Goal: Information Seeking & Learning: Understand process/instructions

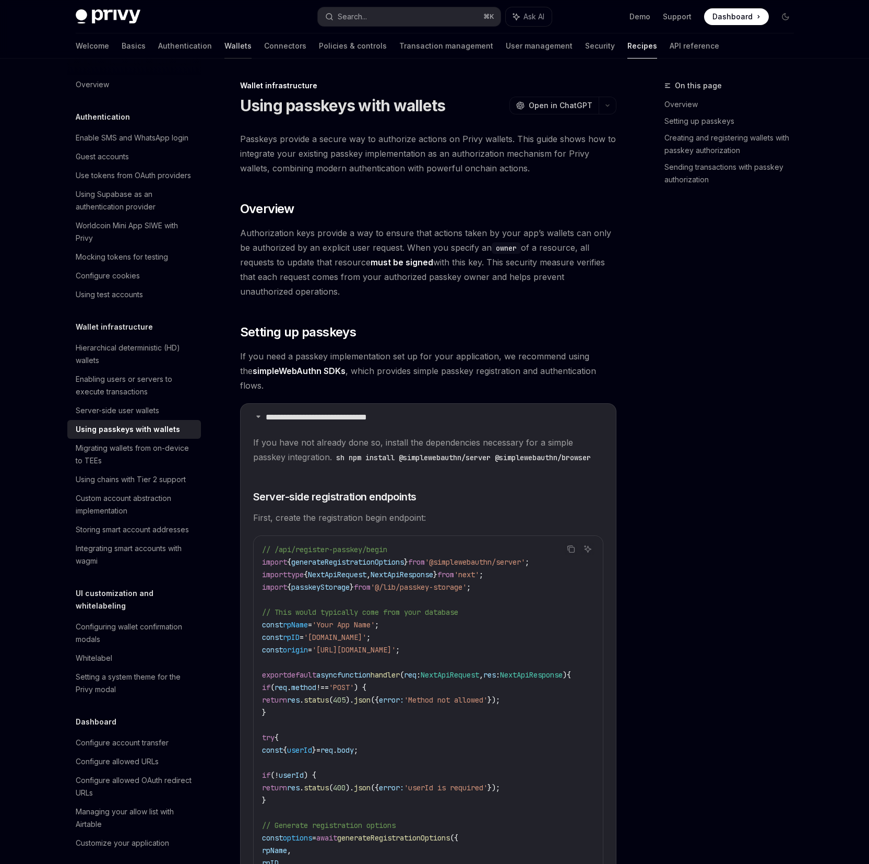
scroll to position [4327, 0]
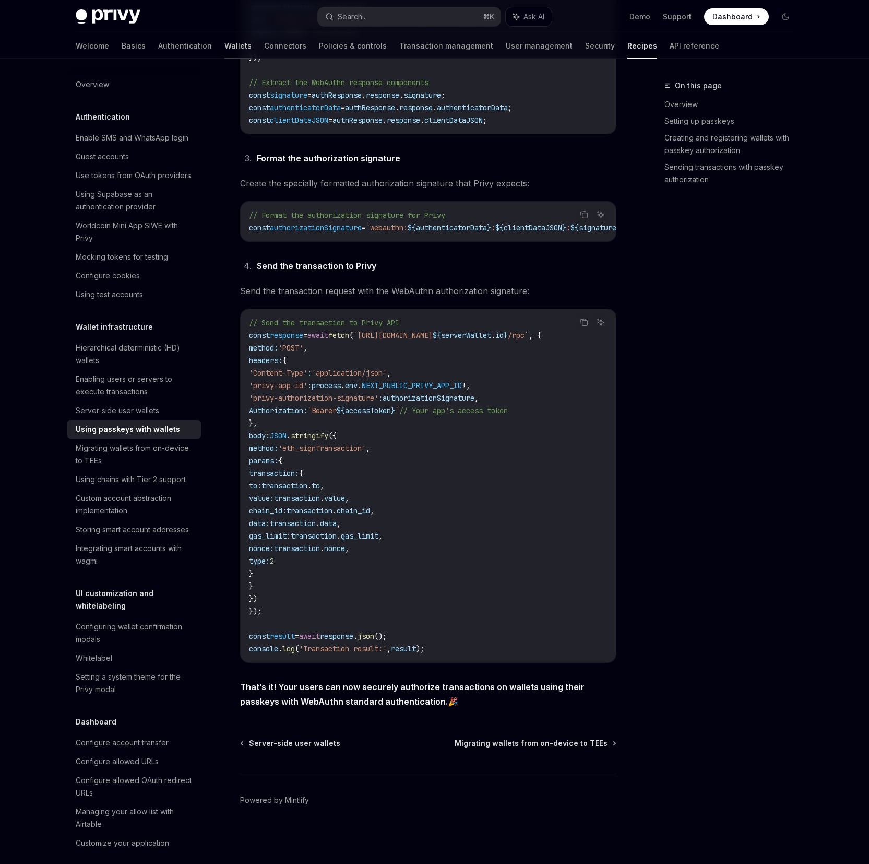
click at [225, 42] on link "Wallets" at bounding box center [238, 45] width 27 height 25
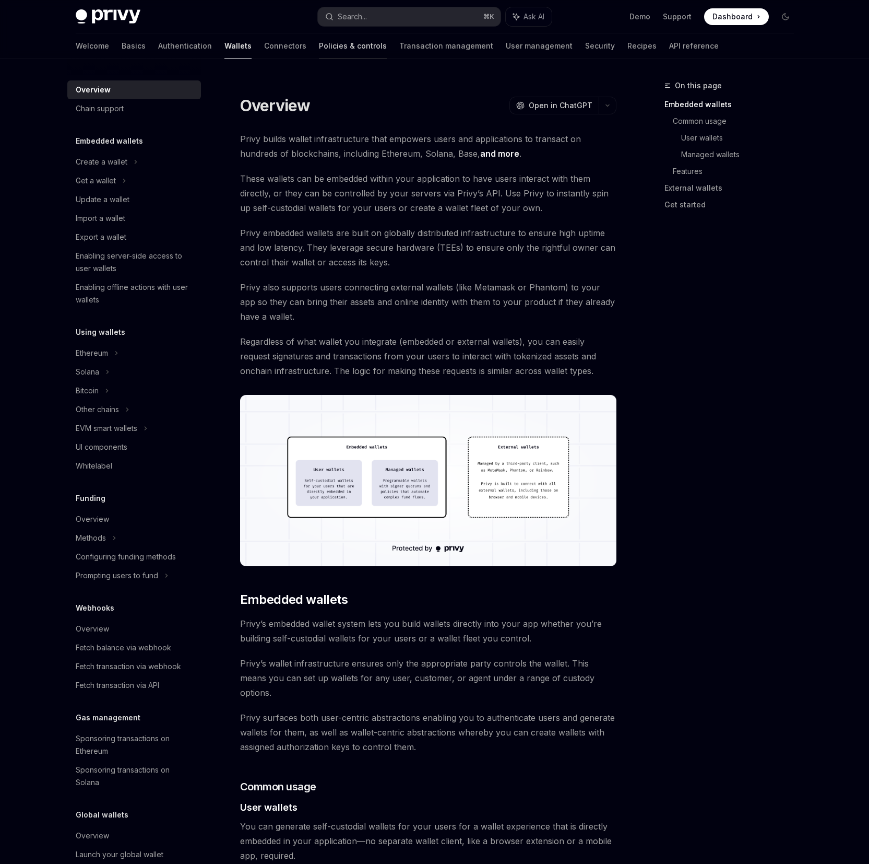
click at [319, 46] on link "Policies & controls" at bounding box center [353, 45] width 68 height 25
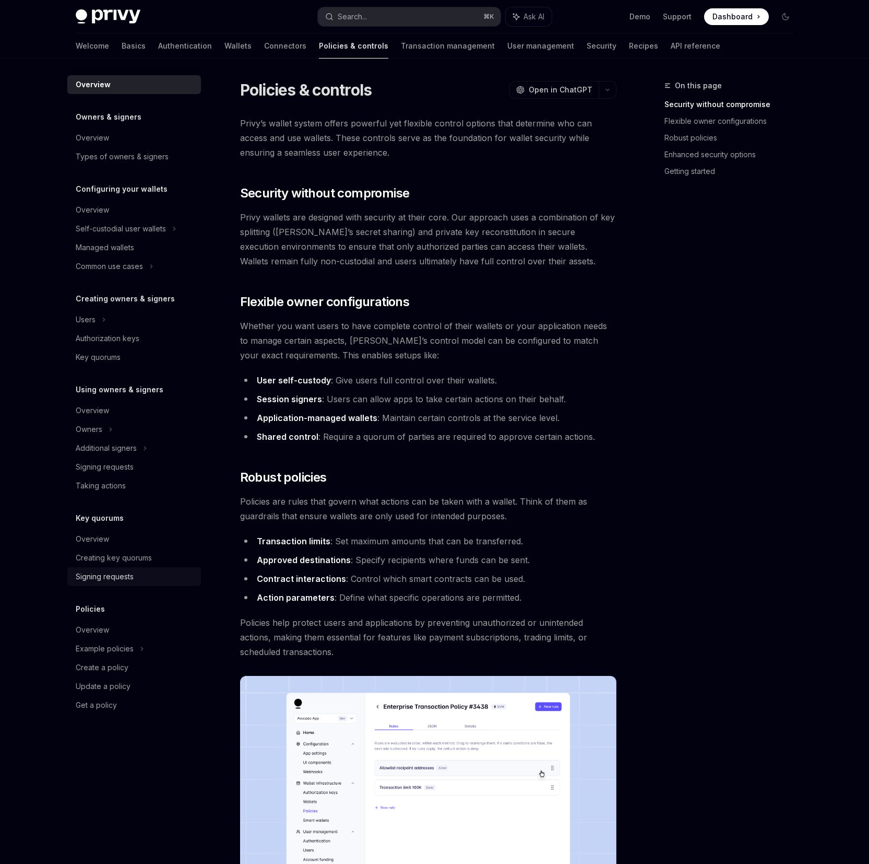
click at [122, 579] on div "Signing requests" at bounding box center [105, 576] width 58 height 13
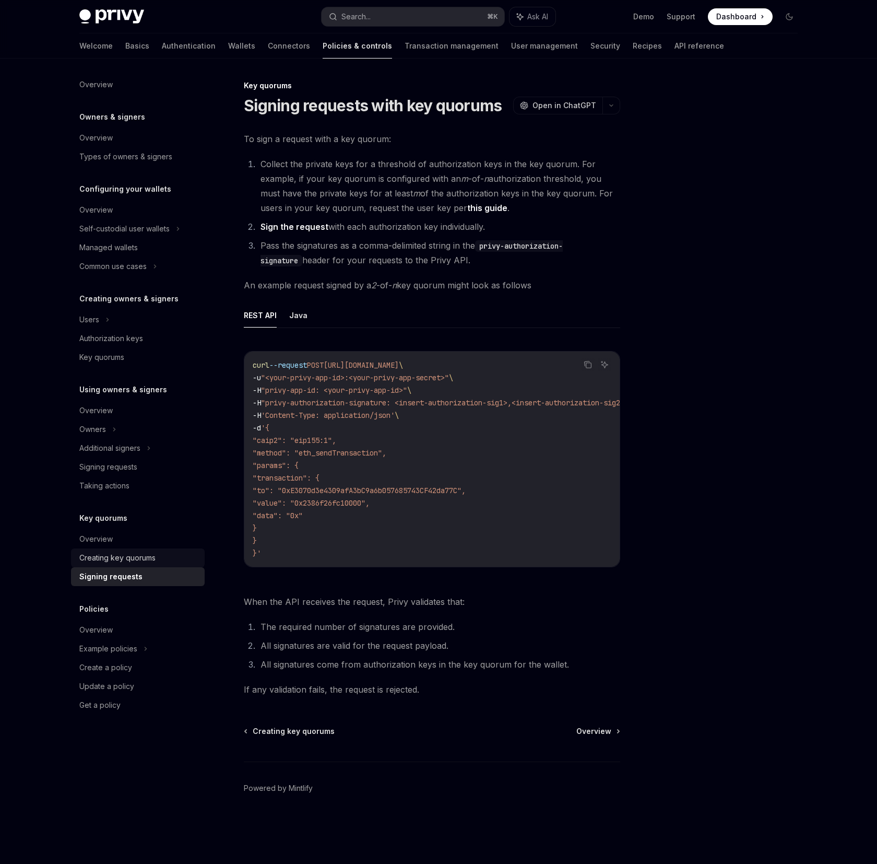
click at [144, 550] on link "Creating key quorums" at bounding box center [138, 557] width 134 height 19
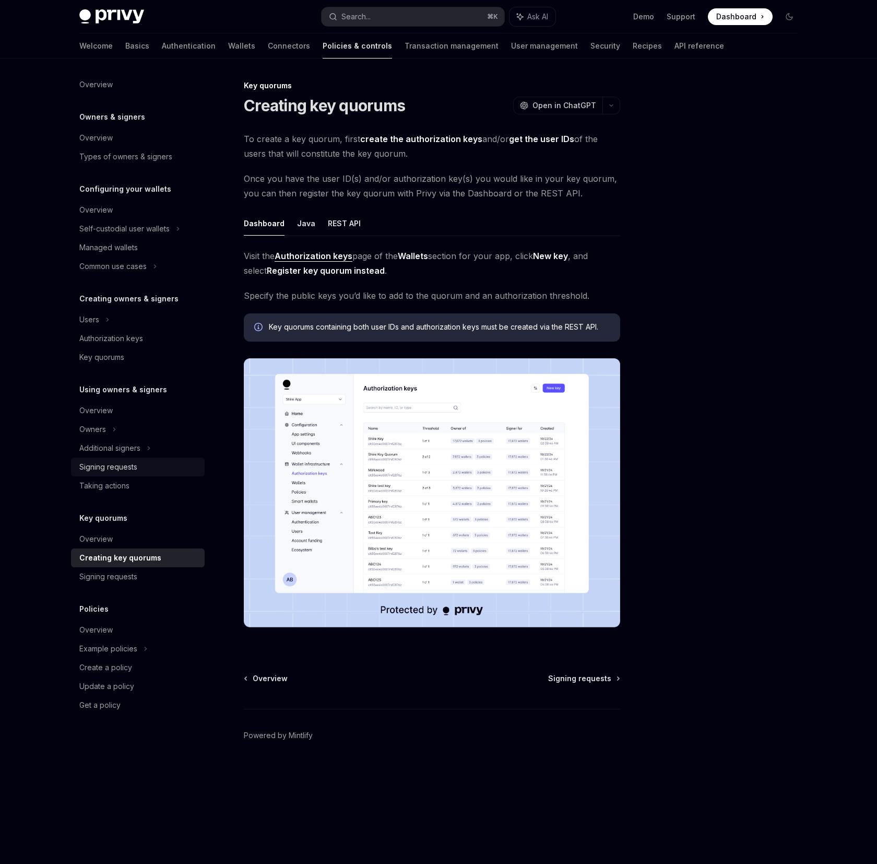
click at [124, 466] on div "Signing requests" at bounding box center [108, 467] width 58 height 13
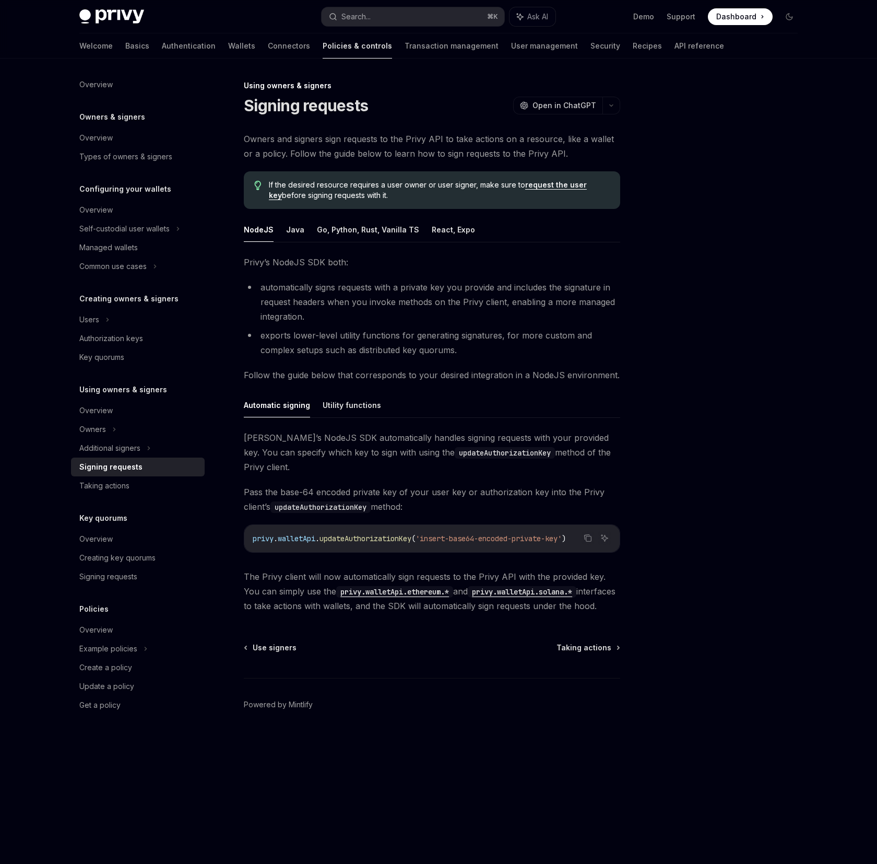
click at [351, 534] on span "updateAuthorizationKey" at bounding box center [366, 538] width 92 height 9
copy span "updateAuthorizationKey"
click at [343, 418] on div "Automatic signing Utility functions Privy’s NodeJS SDK automatically handles si…" at bounding box center [432, 503] width 377 height 220
click at [343, 410] on button "Utility functions" at bounding box center [352, 405] width 58 height 25
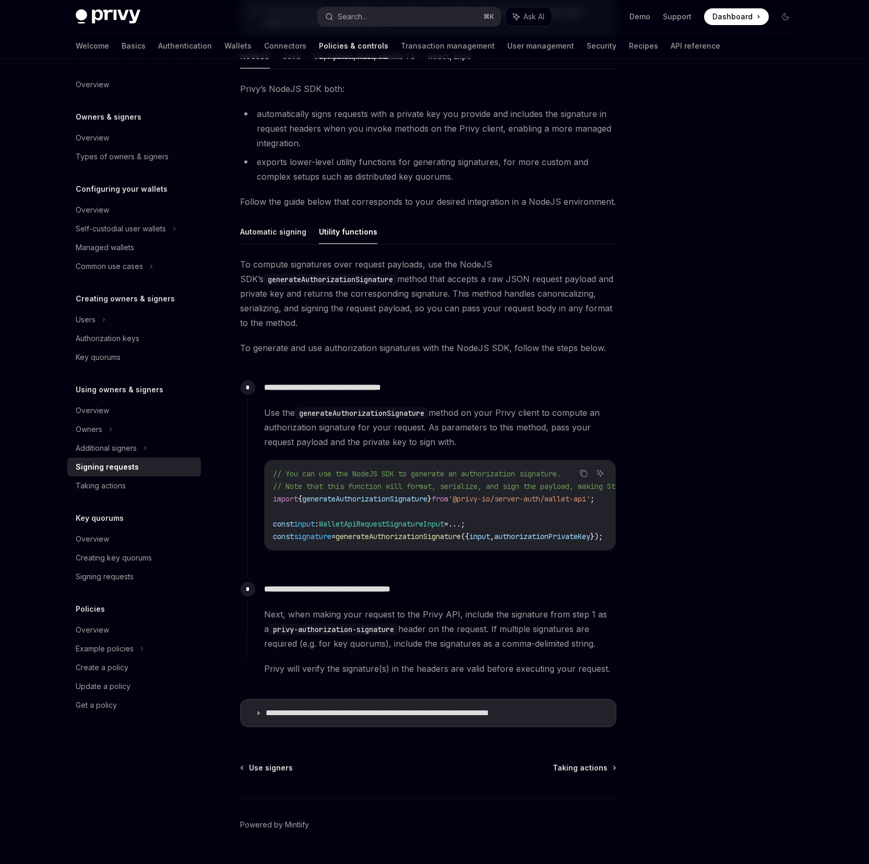
scroll to position [187, 0]
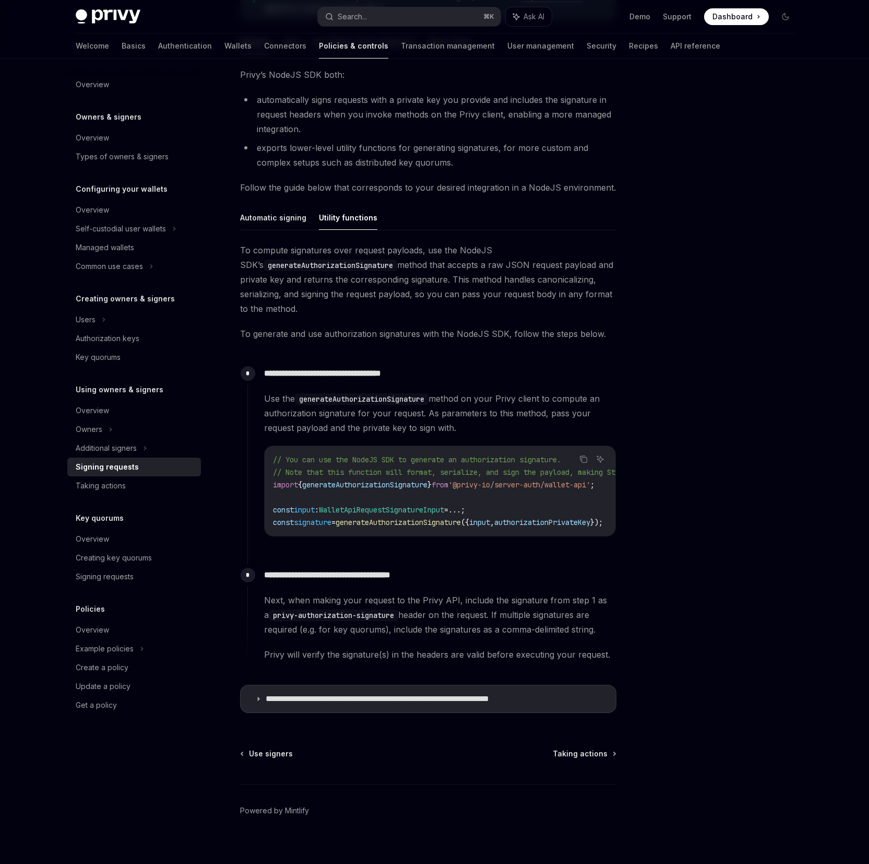
drag, startPoint x: 489, startPoint y: 539, endPoint x: 554, endPoint y: 542, distance: 65.3
click at [554, 542] on div "**********" at bounding box center [432, 457] width 369 height 191
click at [292, 237] on div "**********" at bounding box center [428, 462] width 377 height 514
click at [290, 229] on ul "Automatic signing Utility functions" at bounding box center [428, 217] width 377 height 25
click at [268, 211] on button "Automatic signing" at bounding box center [273, 217] width 66 height 25
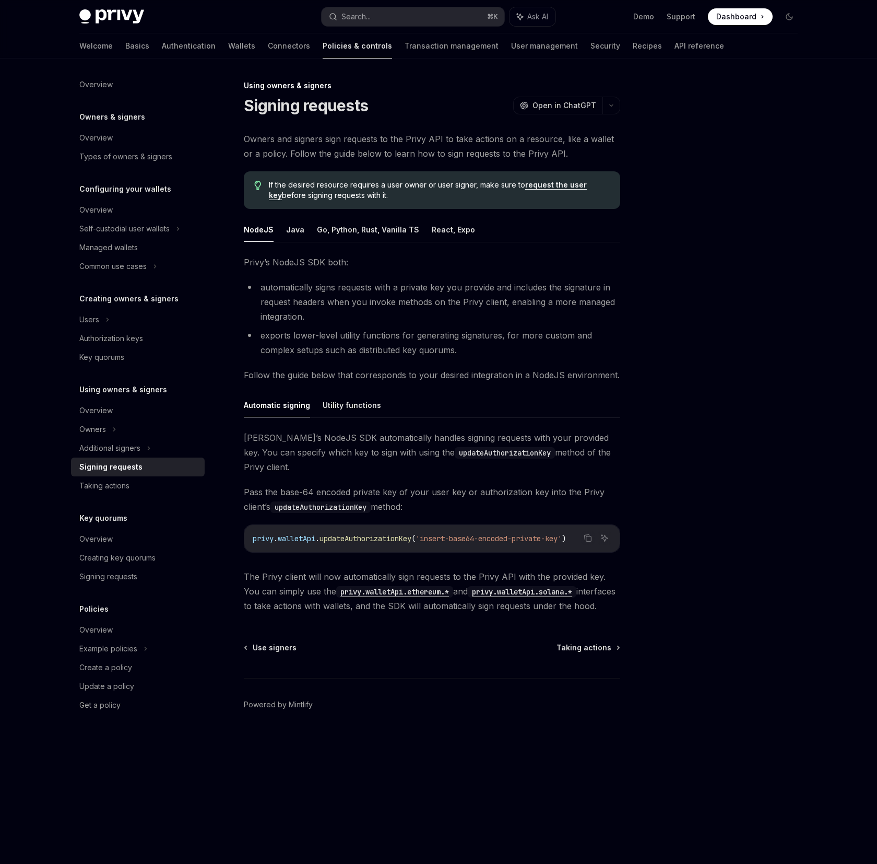
click at [377, 534] on span "updateAuthorizationKey" at bounding box center [366, 538] width 92 height 9
copy span "updateAuthorizationKey"
click at [351, 397] on button "Utility functions" at bounding box center [352, 405] width 58 height 25
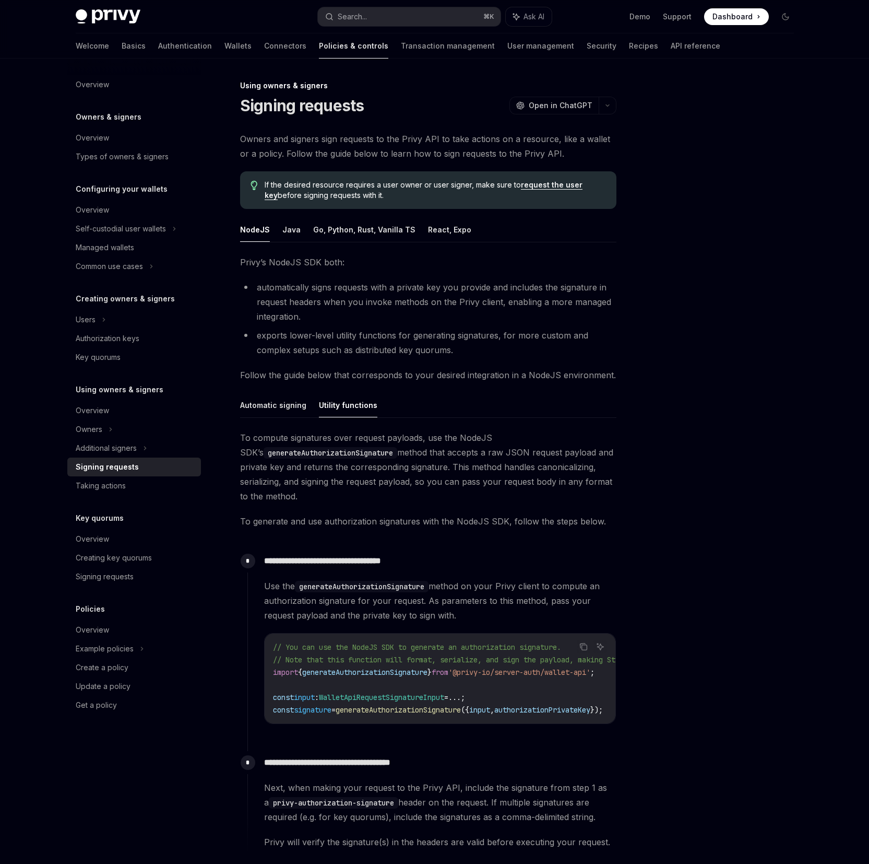
click at [406, 673] on span "generateAuthorizationSignature" at bounding box center [364, 671] width 125 height 9
copy span "generateAuthorizationSignature"
click at [416, 707] on span "generateAuthorizationSignature" at bounding box center [398, 709] width 125 height 9
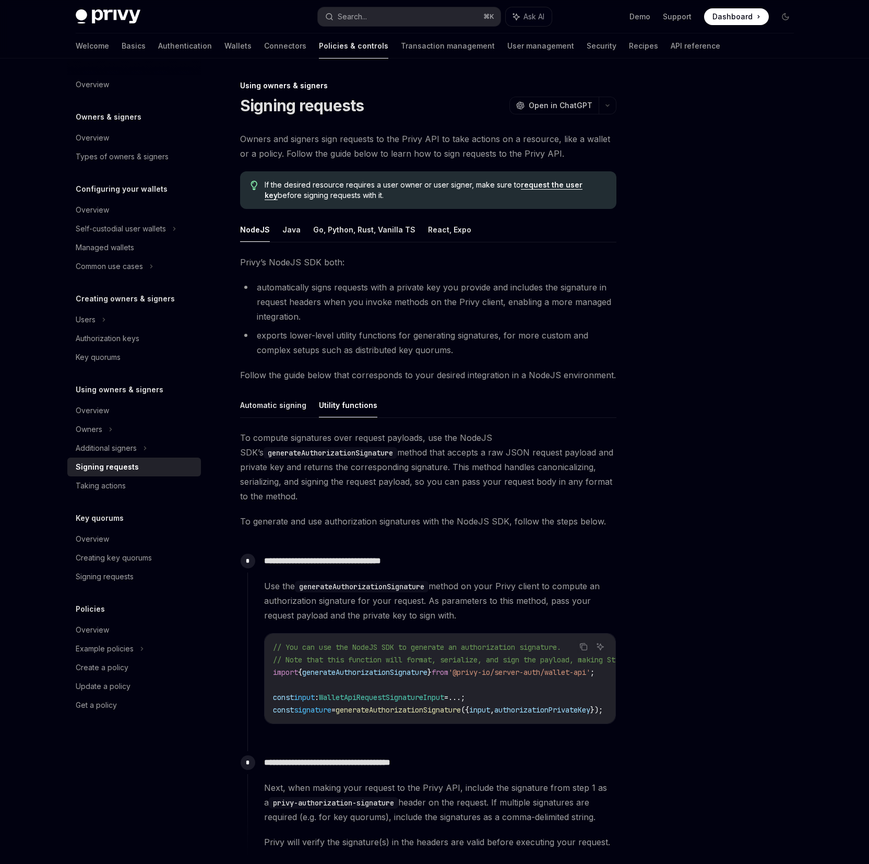
copy span "generateAuthorizationSignature"
click at [414, 671] on span "generateAuthorizationSignature" at bounding box center [364, 671] width 125 height 9
copy span "generateAuthorizationSignature"
click at [149, 449] on div "Additional signers" at bounding box center [134, 448] width 134 height 19
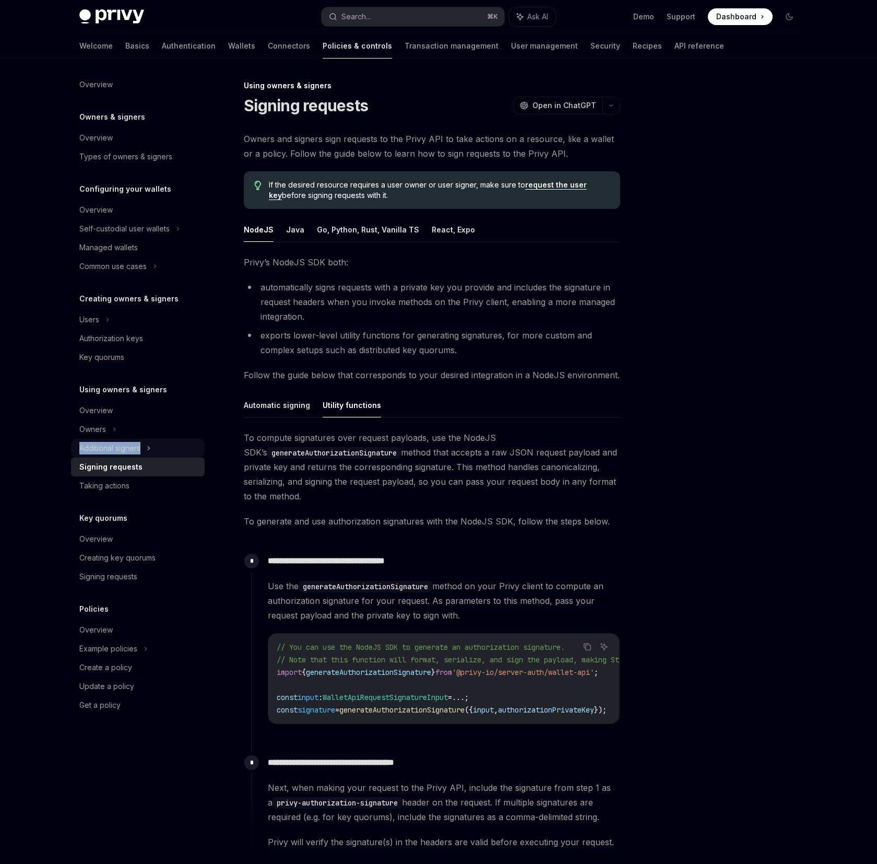
click at [149, 449] on icon at bounding box center [149, 448] width 4 height 13
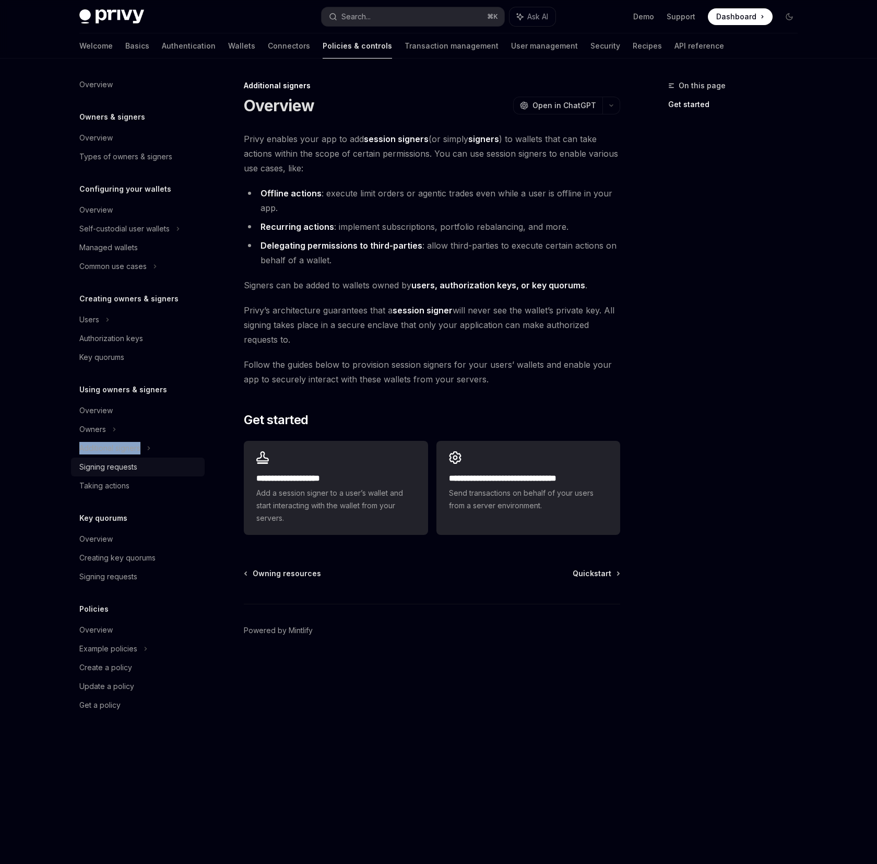
click at [137, 467] on div "Signing requests" at bounding box center [138, 467] width 119 height 13
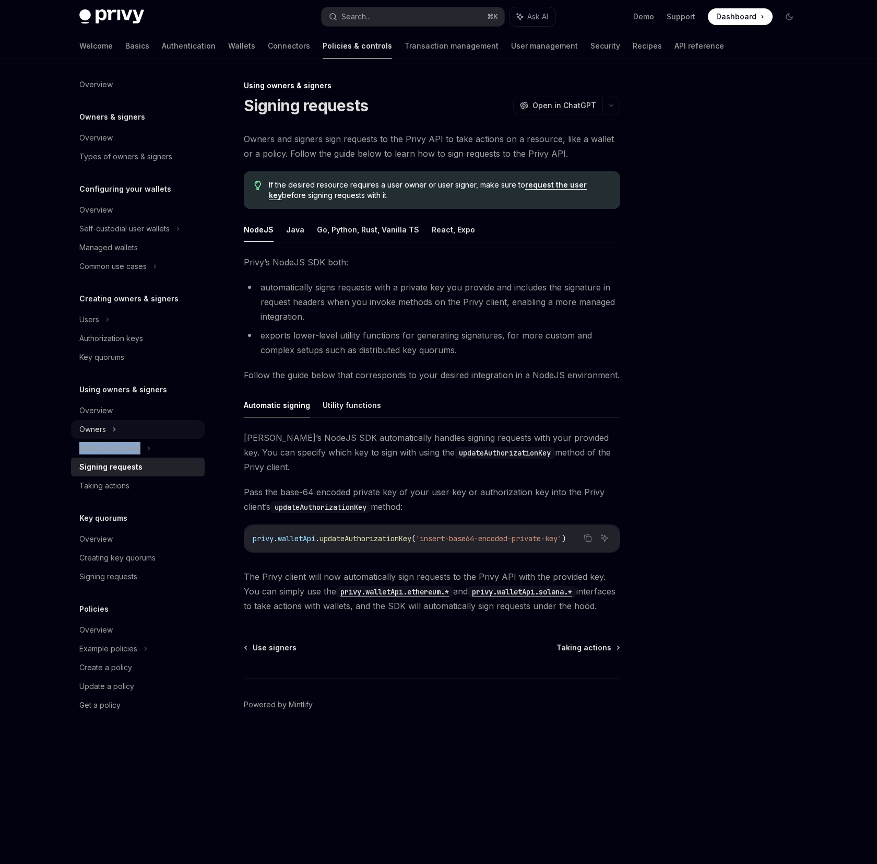
click at [138, 238] on div "Owners" at bounding box center [138, 228] width 134 height 19
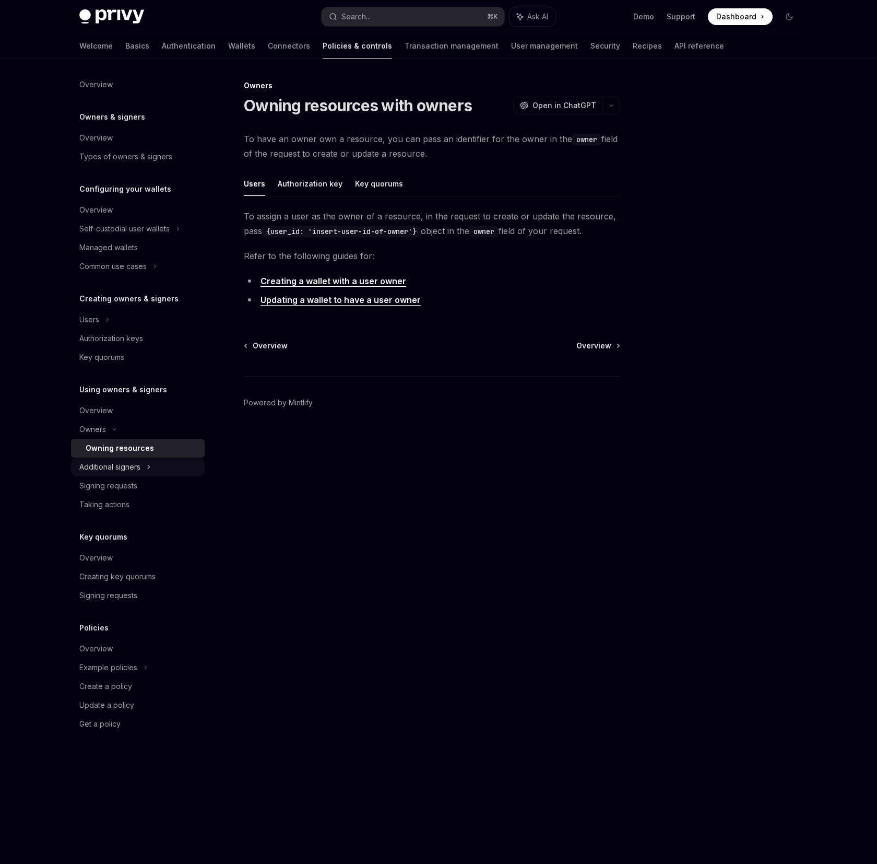
click at [144, 463] on div "Additional signers" at bounding box center [138, 466] width 134 height 19
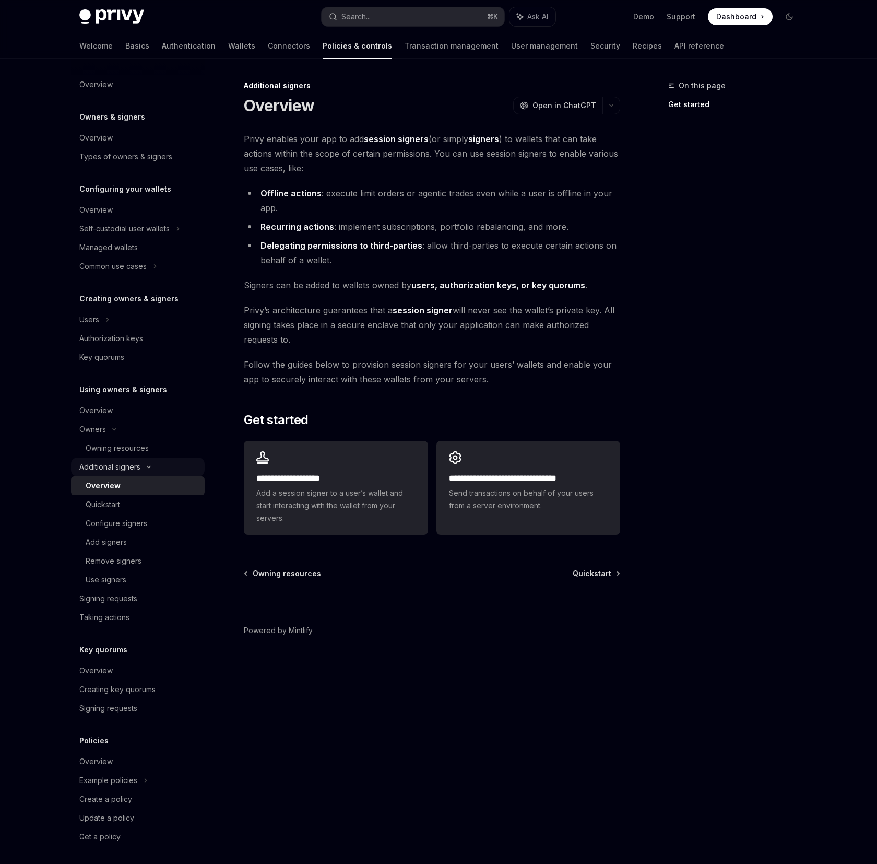
click at [140, 475] on div "Additional signers" at bounding box center [138, 466] width 134 height 19
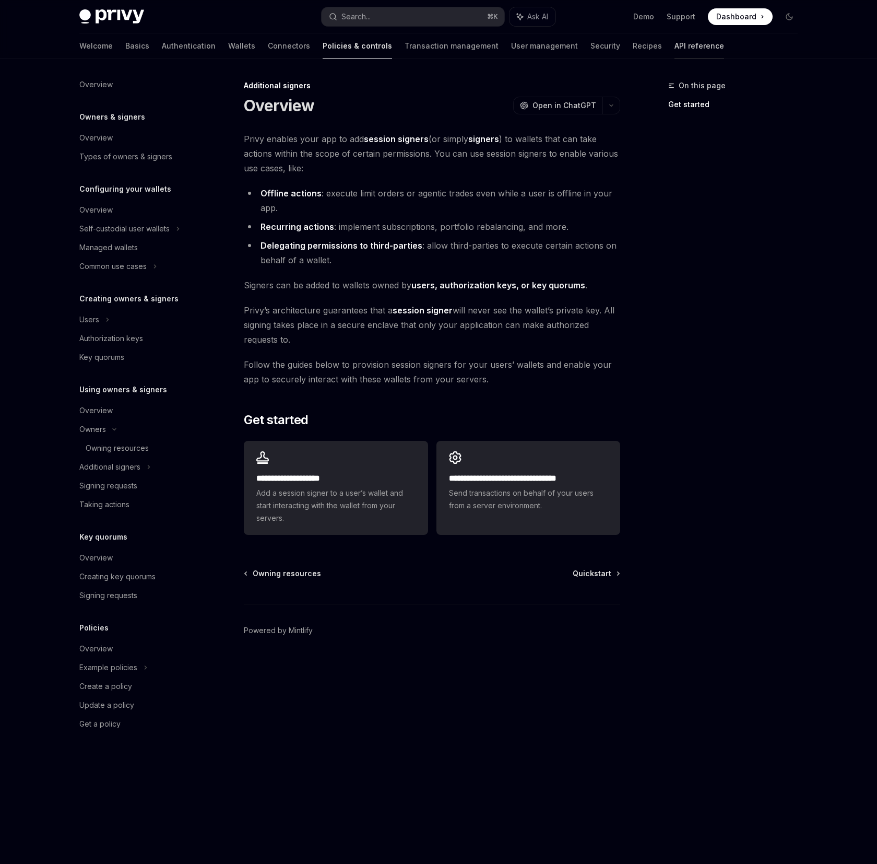
click at [675, 42] on link "API reference" at bounding box center [700, 45] width 50 height 25
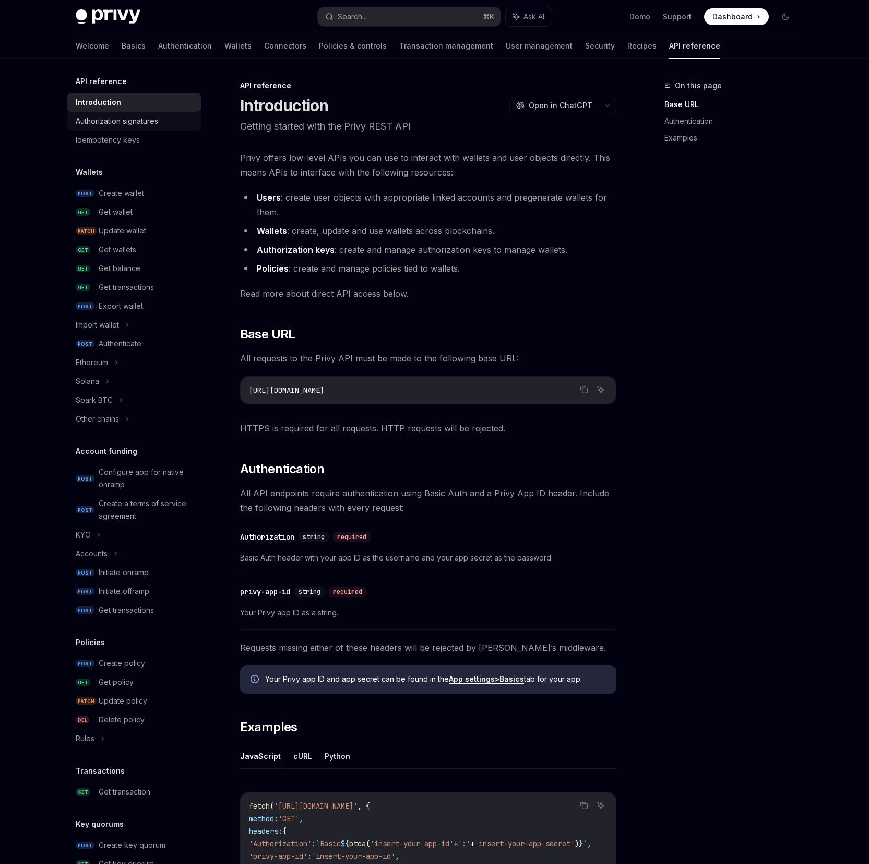
click at [87, 118] on div "Authorization signatures" at bounding box center [117, 121] width 83 height 13
type textarea "*"
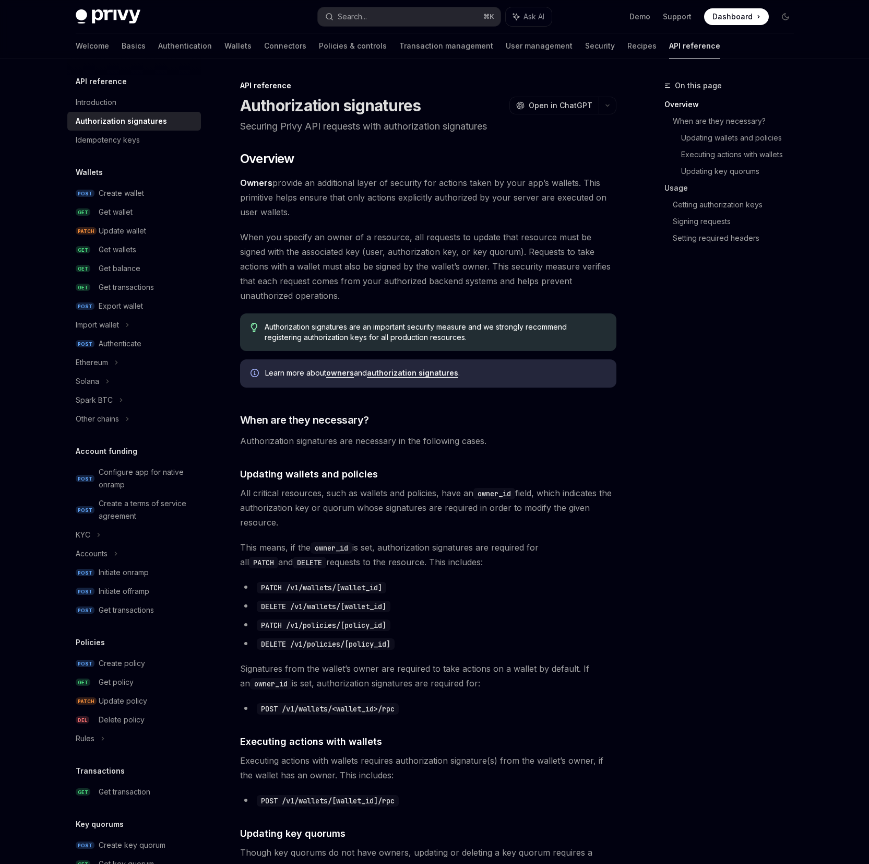
click at [700, 191] on link "Usage" at bounding box center [734, 188] width 138 height 17
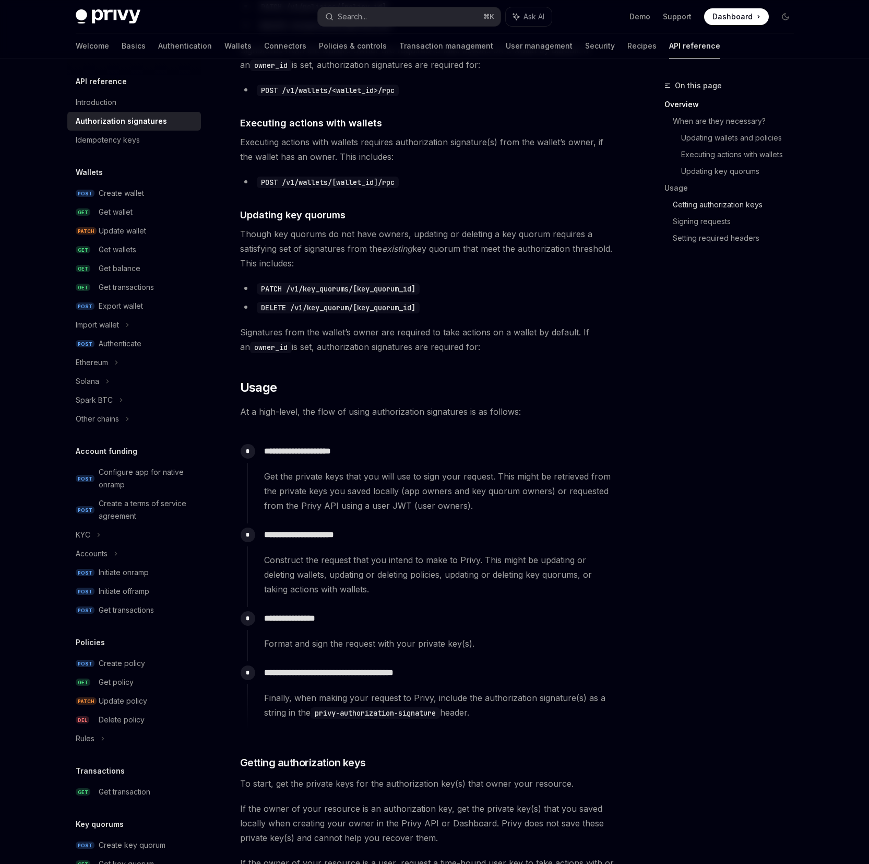
click at [703, 201] on link "Getting authorization keys" at bounding box center [738, 204] width 130 height 17
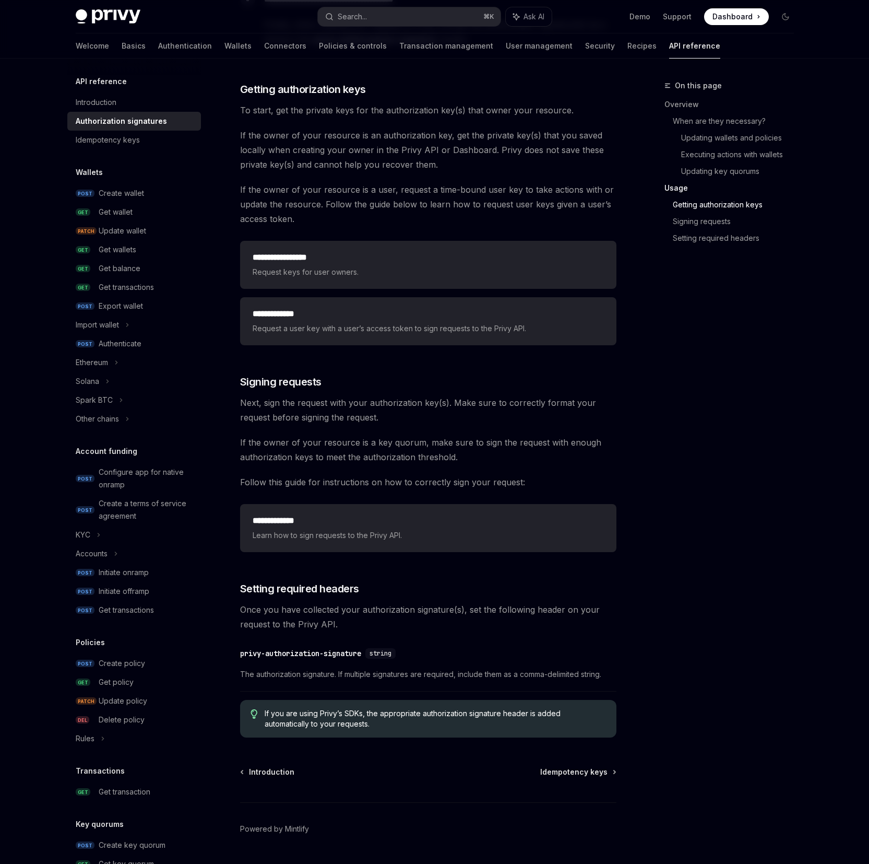
scroll to position [1294, 0]
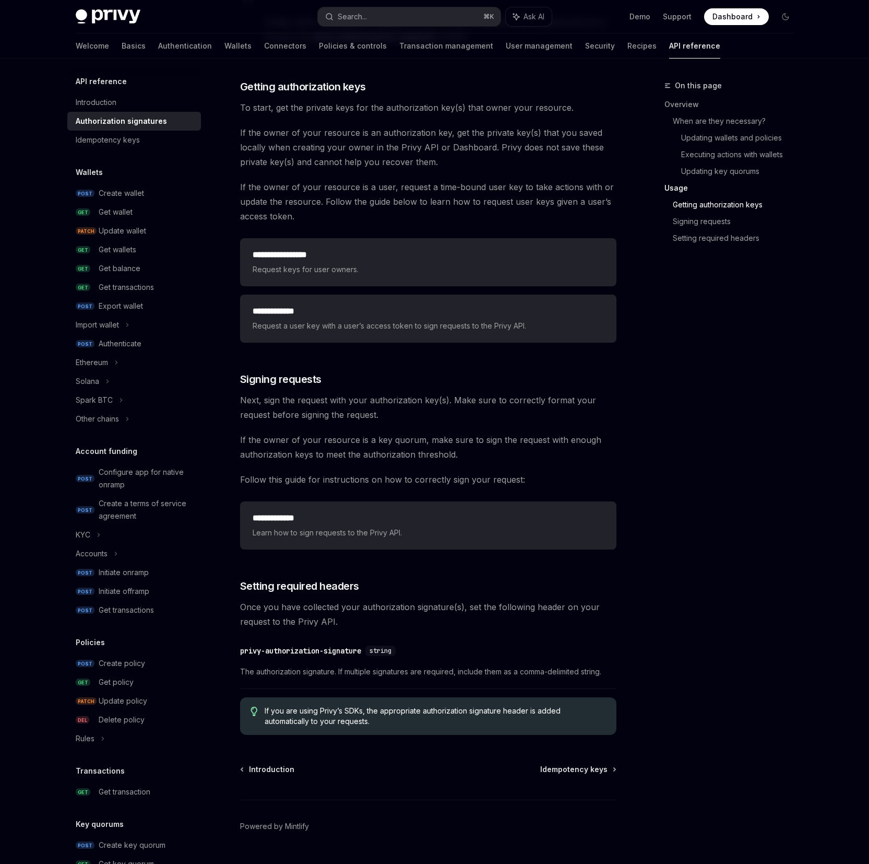
click at [379, 292] on div "**********" at bounding box center [428, 318] width 377 height 56
